Goal: Information Seeking & Learning: Learn about a topic

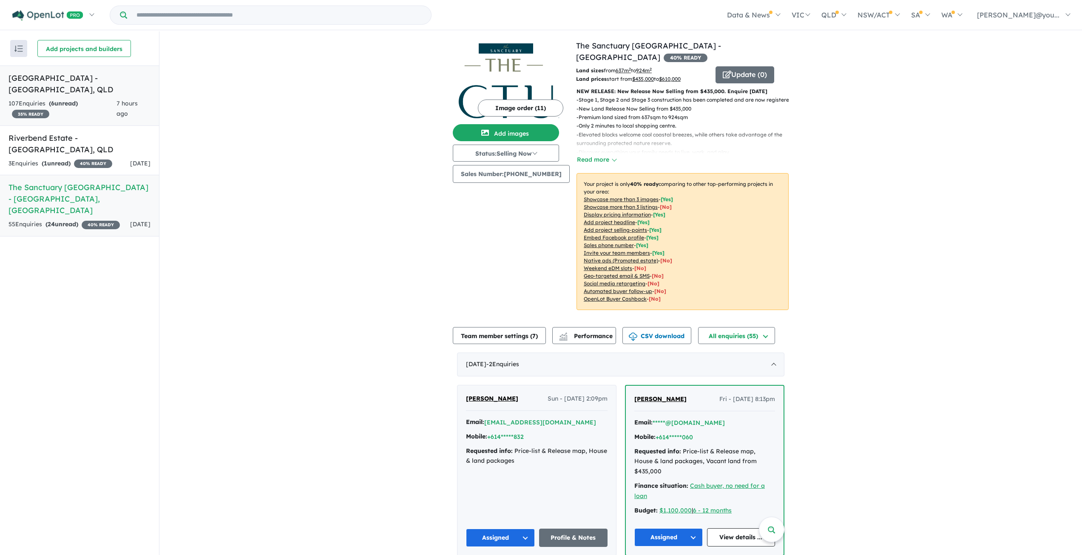
click at [43, 77] on h5 "[GEOGRAPHIC_DATA] - [GEOGRAPHIC_DATA] , [GEOGRAPHIC_DATA]" at bounding box center [80, 83] width 142 height 23
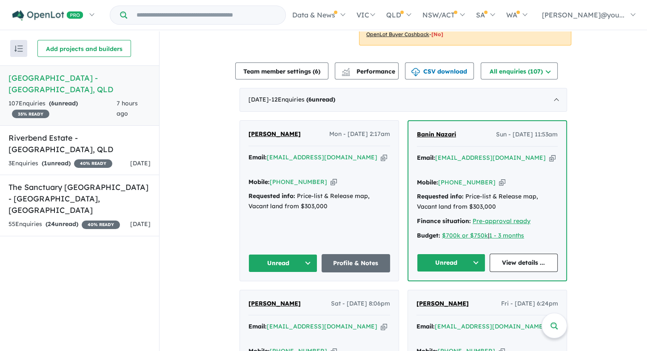
scroll to position [255, 0]
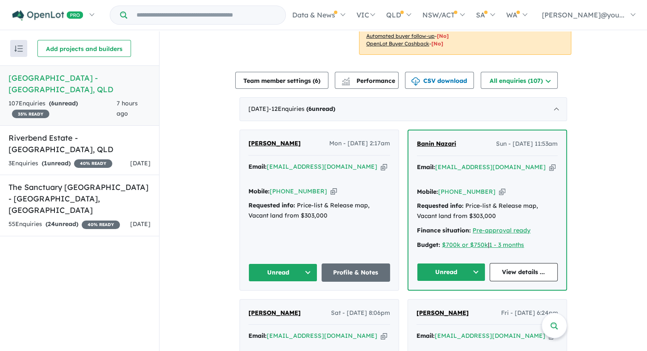
click at [381, 162] on icon "button" at bounding box center [384, 166] width 6 height 9
click at [549, 163] on icon "button" at bounding box center [552, 167] width 6 height 9
click at [519, 263] on link "View details ..." at bounding box center [524, 272] width 68 height 18
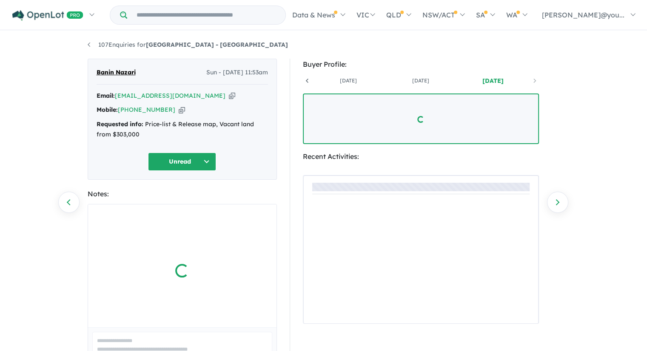
scroll to position [0, 63]
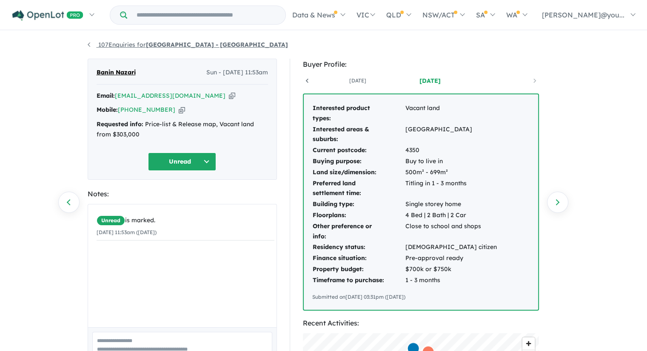
click at [90, 43] on link "107 Enquiries for Botanic Estate - [GEOGRAPHIC_DATA]" at bounding box center [188, 45] width 200 height 8
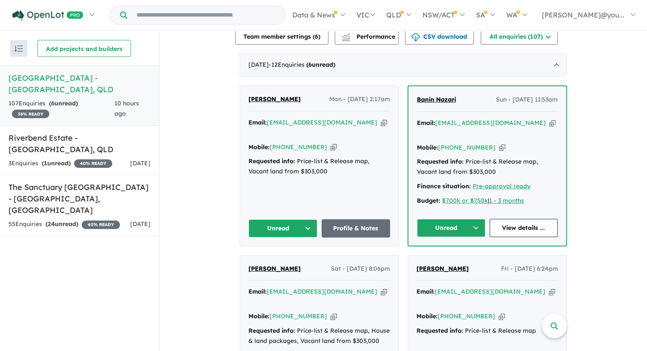
scroll to position [304, 0]
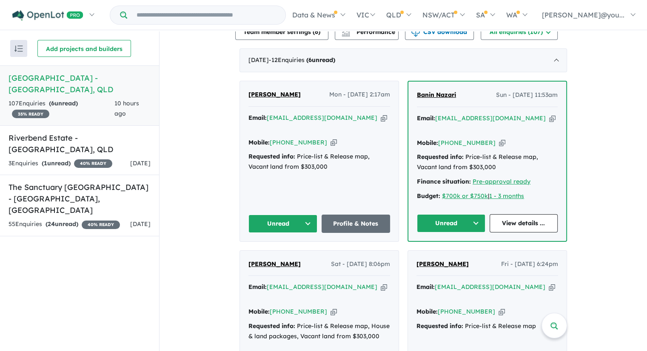
click at [381, 283] on icon "button" at bounding box center [384, 287] width 6 height 9
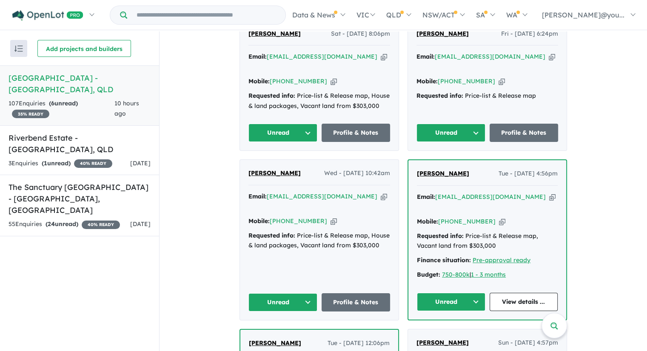
scroll to position [347, 0]
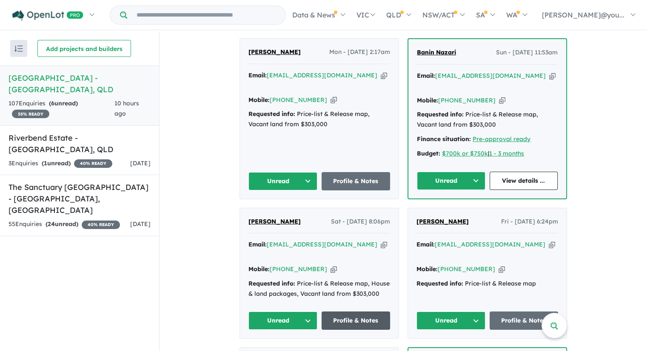
click at [349, 312] on link "Profile & Notes" at bounding box center [356, 321] width 69 height 18
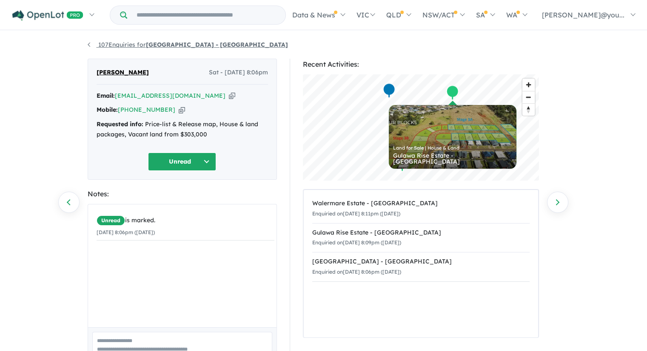
click at [108, 44] on link "107 Enquiries for Botanic Estate - Highfields" at bounding box center [188, 45] width 200 height 8
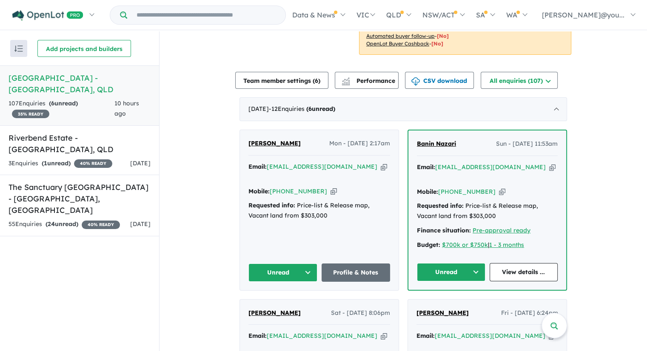
scroll to position [340, 0]
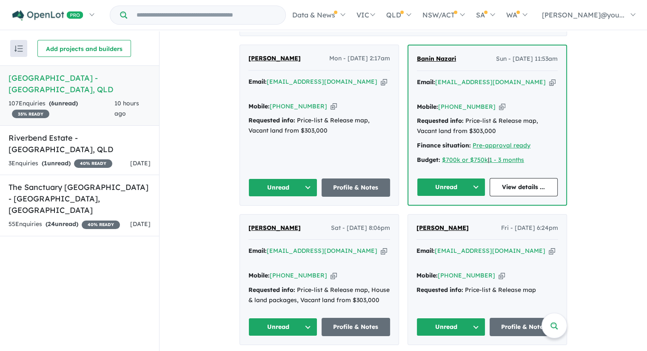
click at [330, 271] on icon "button" at bounding box center [333, 275] width 6 height 9
click at [352, 318] on link "Profile & Notes" at bounding box center [356, 327] width 69 height 18
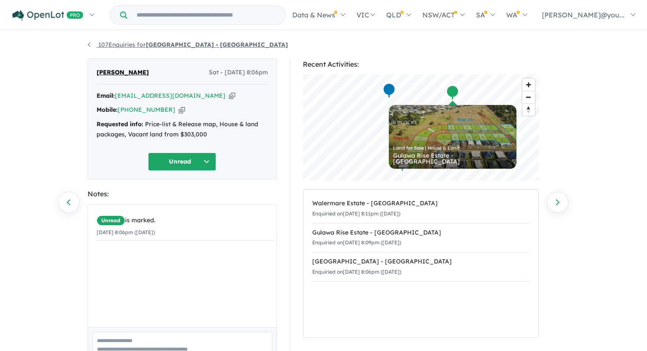
click at [126, 44] on link "107 Enquiries for Botanic Estate - [GEOGRAPHIC_DATA]" at bounding box center [188, 45] width 200 height 8
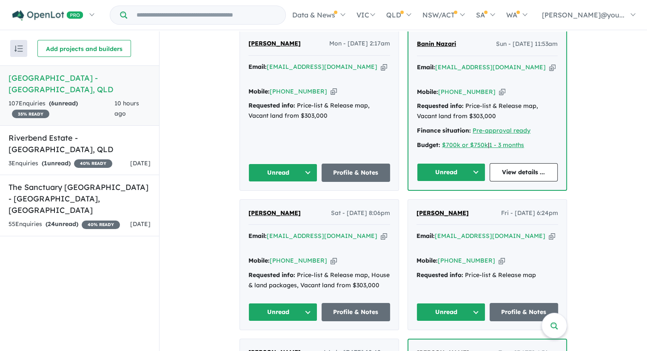
scroll to position [383, 0]
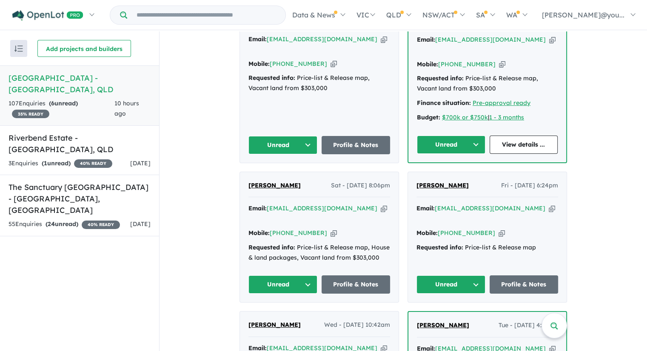
click at [549, 204] on icon "button" at bounding box center [552, 208] width 6 height 9
click at [524, 276] on link "Profile & Notes" at bounding box center [524, 285] width 69 height 18
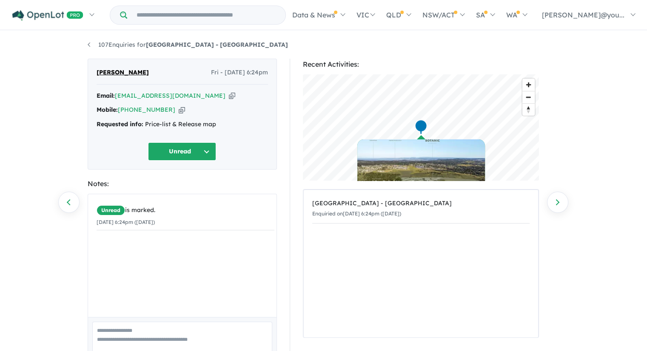
click at [229, 97] on icon "button" at bounding box center [232, 95] width 6 height 9
click at [179, 109] on icon "button" at bounding box center [182, 109] width 6 height 9
click at [206, 152] on button "Unread" at bounding box center [182, 151] width 68 height 18
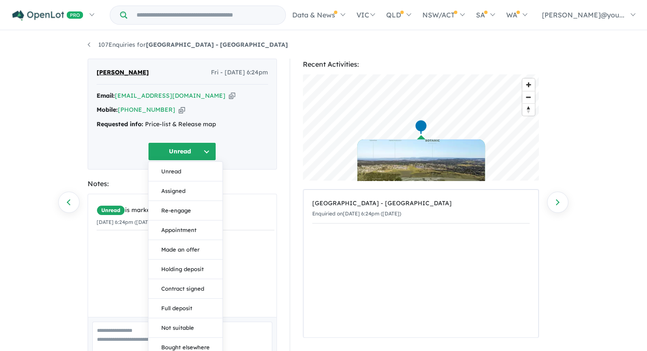
click at [206, 152] on button "Unread" at bounding box center [182, 151] width 68 height 18
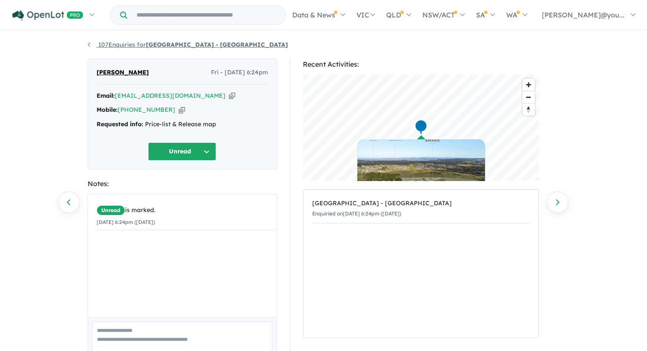
click at [114, 43] on link "107 Enquiries for Botanic Estate - [GEOGRAPHIC_DATA]" at bounding box center [188, 45] width 200 height 8
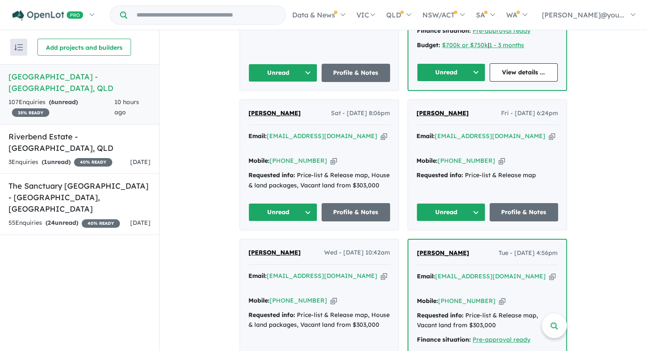
scroll to position [474, 0]
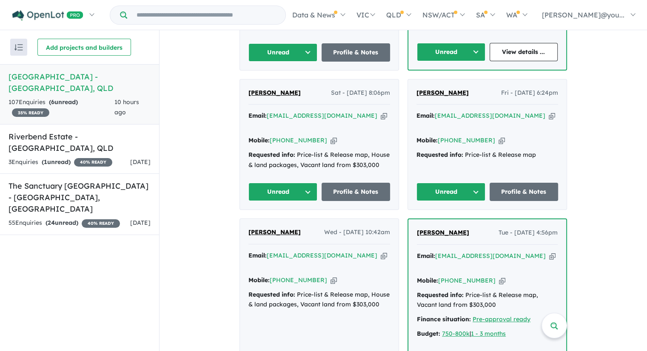
click at [381, 251] on icon "button" at bounding box center [384, 255] width 6 height 9
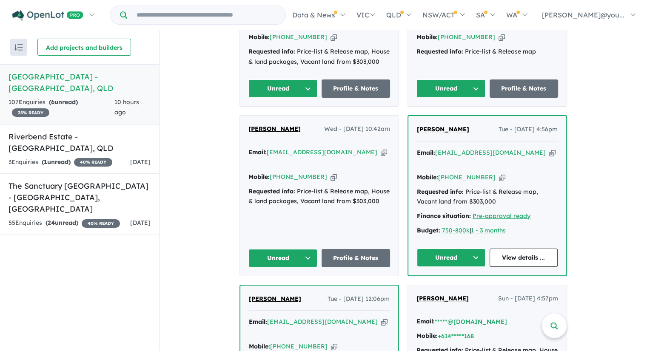
scroll to position [602, 0]
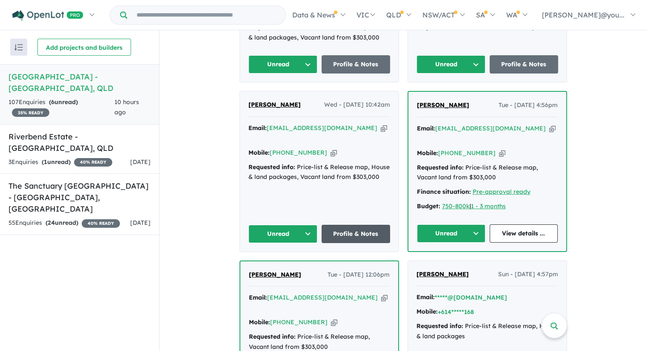
click at [350, 225] on link "Profile & Notes" at bounding box center [356, 234] width 69 height 18
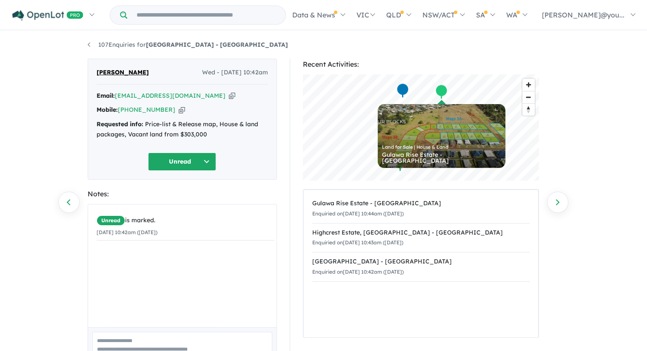
click at [229, 98] on icon "button" at bounding box center [232, 95] width 6 height 9
click at [179, 112] on icon "button" at bounding box center [182, 109] width 6 height 9
click at [121, 47] on link "107 Enquiries for Botanic Estate - [GEOGRAPHIC_DATA]" at bounding box center [188, 45] width 200 height 8
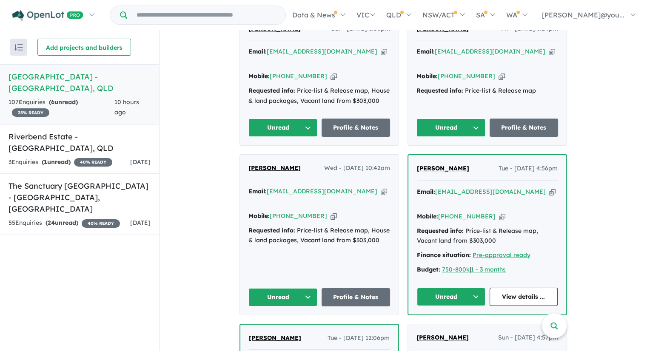
scroll to position [559, 0]
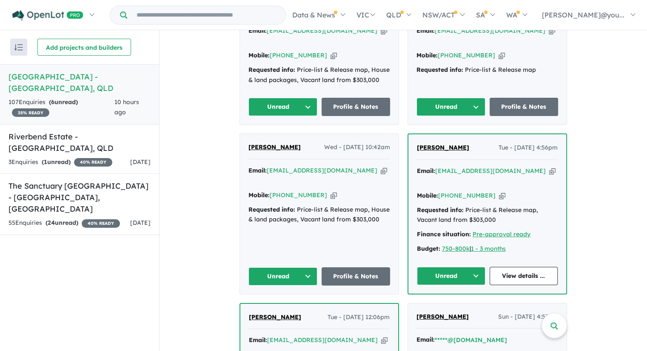
click at [549, 167] on icon "button" at bounding box center [552, 171] width 6 height 9
click at [524, 267] on link "View details ..." at bounding box center [524, 276] width 68 height 18
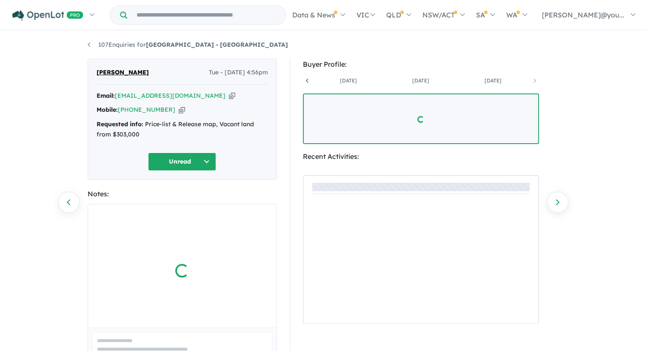
scroll to position [0, 135]
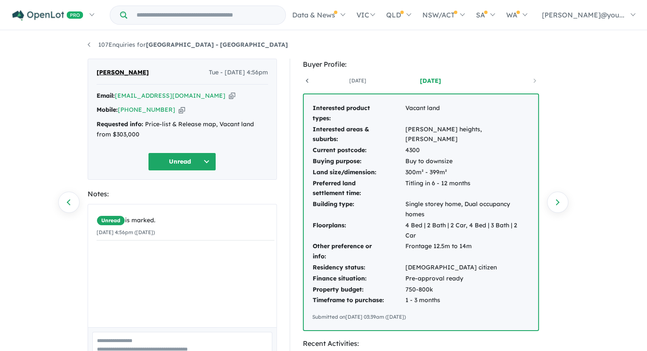
drag, startPoint x: 205, startPoint y: 94, endPoint x: 521, endPoint y: 160, distance: 322.0
click at [229, 94] on icon "button" at bounding box center [232, 95] width 6 height 9
click at [179, 110] on icon "button" at bounding box center [182, 109] width 6 height 9
click at [109, 44] on link "107 Enquiries for Botanic Estate - [GEOGRAPHIC_DATA]" at bounding box center [188, 45] width 200 height 8
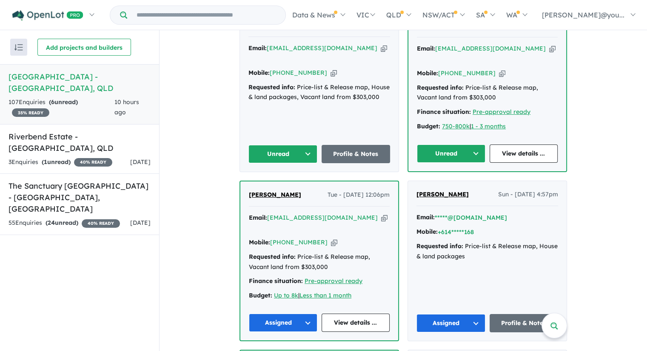
scroll to position [687, 0]
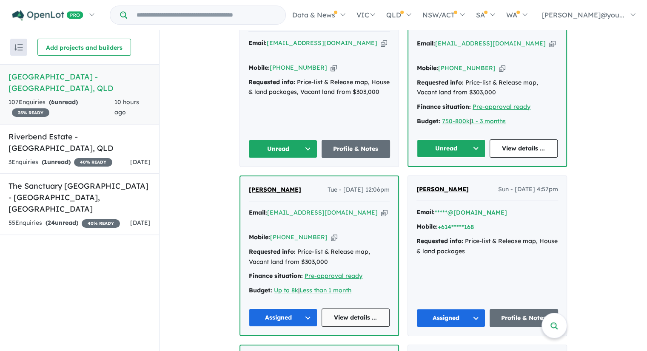
click at [360, 309] on link "View details ..." at bounding box center [356, 318] width 68 height 18
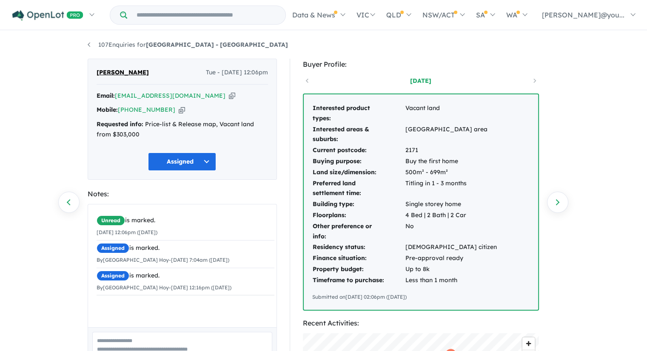
click at [229, 95] on icon "button" at bounding box center [232, 95] width 6 height 9
click at [118, 41] on link "107 Enquiries for Botanic Estate - [GEOGRAPHIC_DATA]" at bounding box center [188, 45] width 200 height 8
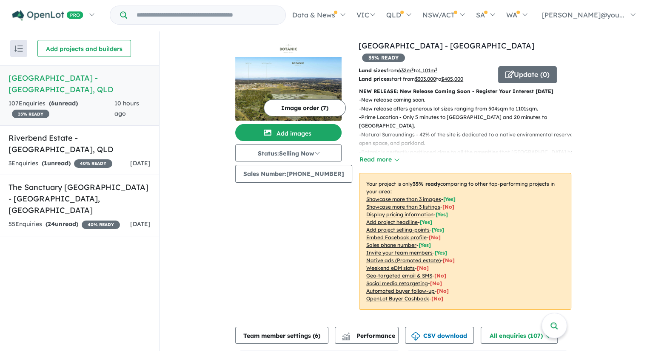
click at [119, 264] on div "Recent enquiries first Most unread enquiries first Most enquiries first By name…" at bounding box center [79, 191] width 159 height 321
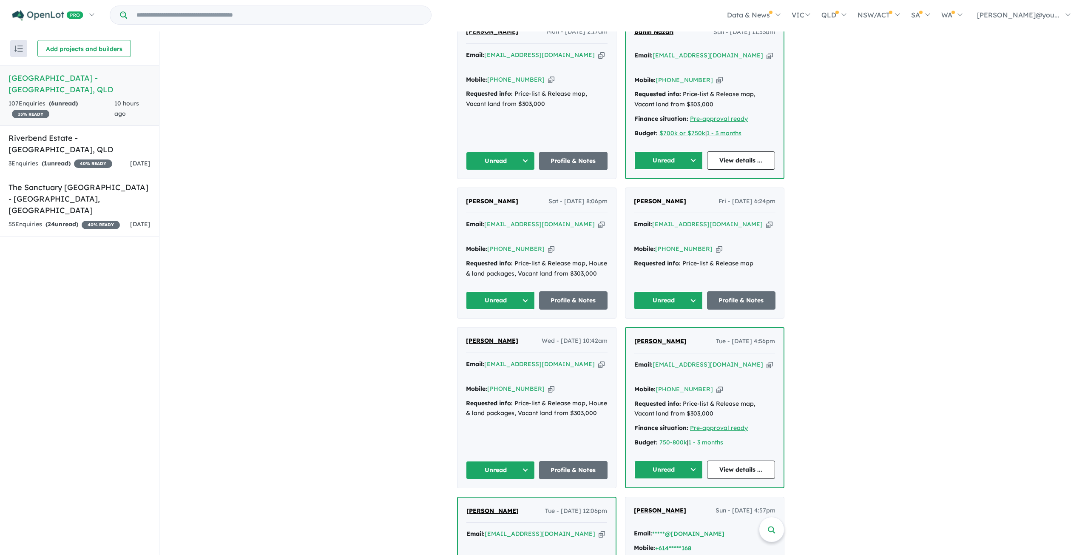
scroll to position [212, 0]
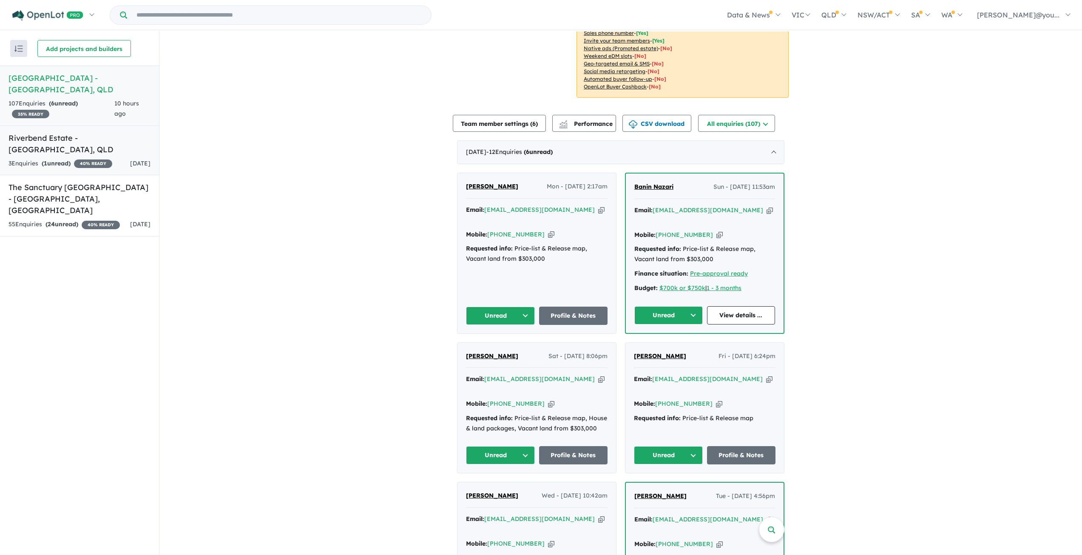
click at [60, 132] on h5 "Riverbend Estate - [GEOGRAPHIC_DATA] , [GEOGRAPHIC_DATA]" at bounding box center [80, 143] width 142 height 23
